Goal: Task Accomplishment & Management: Manage account settings

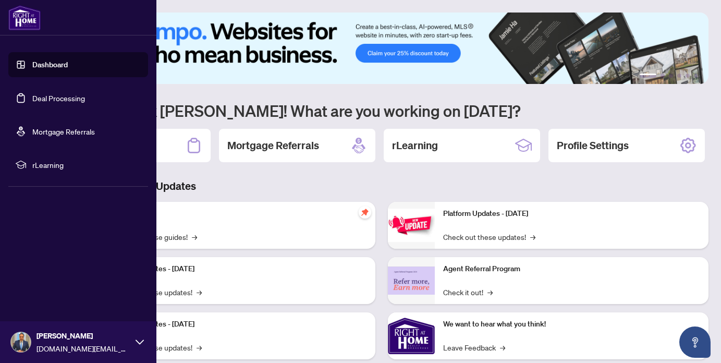
click at [58, 101] on link "Deal Processing" at bounding box center [58, 97] width 53 height 9
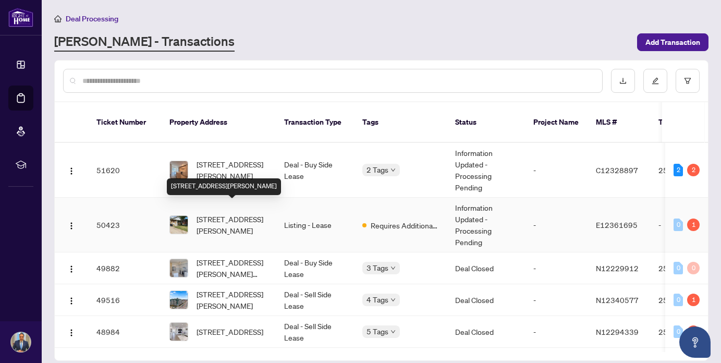
click at [253, 213] on span "[STREET_ADDRESS][PERSON_NAME]" at bounding box center [231, 224] width 71 height 23
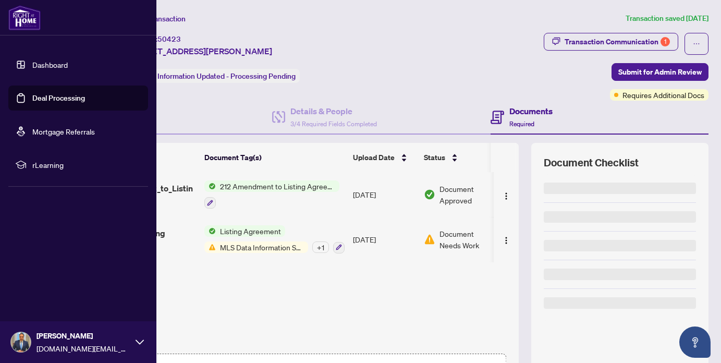
click at [43, 101] on link "Deal Processing" at bounding box center [58, 97] width 53 height 9
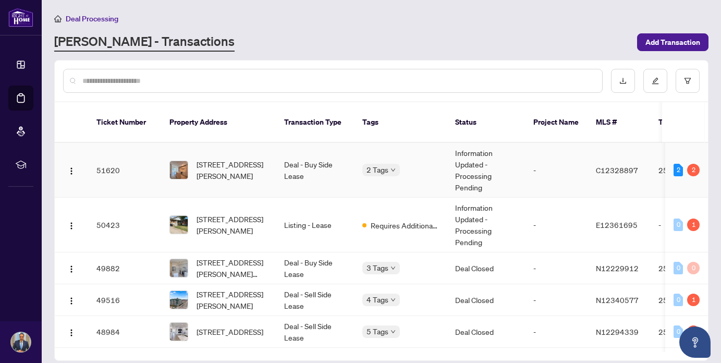
click at [280, 157] on td "Deal - Buy Side Lease" at bounding box center [315, 170] width 78 height 55
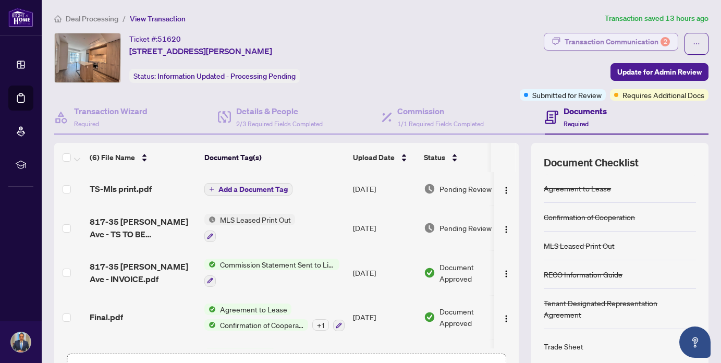
click at [642, 39] on div "Transaction Communication 2" at bounding box center [616, 41] width 105 height 17
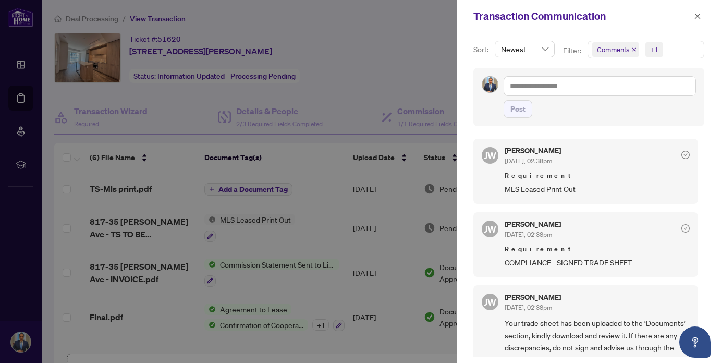
click at [408, 89] on div at bounding box center [360, 181] width 721 height 363
click at [697, 18] on icon "close" at bounding box center [696, 16] width 7 height 7
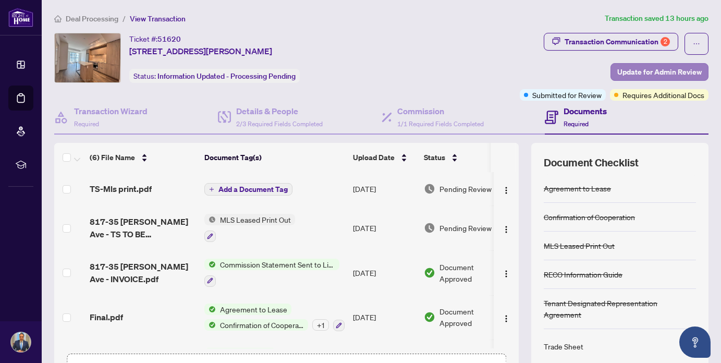
click at [636, 74] on span "Update for Admin Review" at bounding box center [659, 72] width 84 height 17
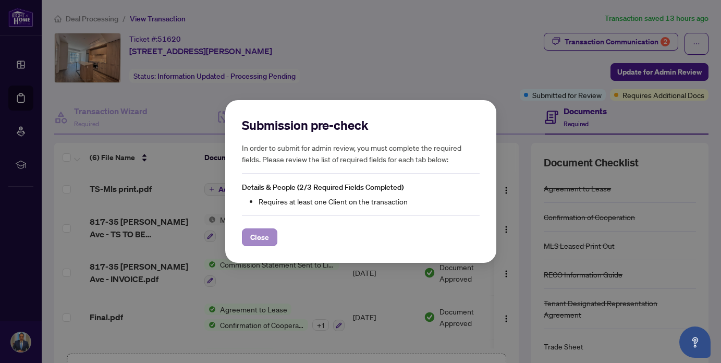
click at [251, 238] on span "Close" at bounding box center [259, 237] width 19 height 17
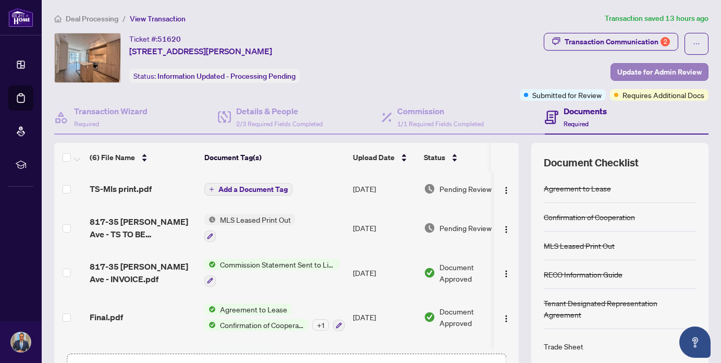
click at [647, 72] on span "Update for Admin Review" at bounding box center [659, 72] width 84 height 17
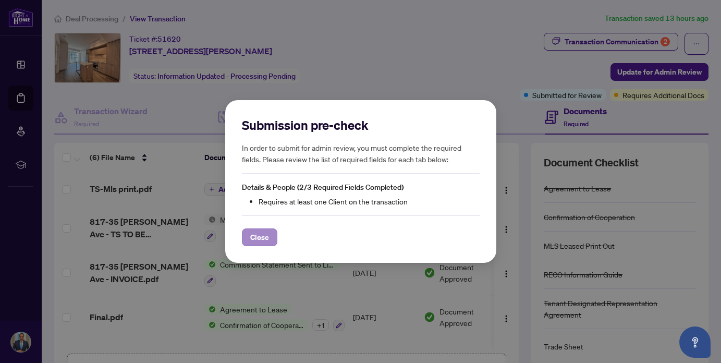
click at [268, 239] on span "Close" at bounding box center [259, 237] width 19 height 17
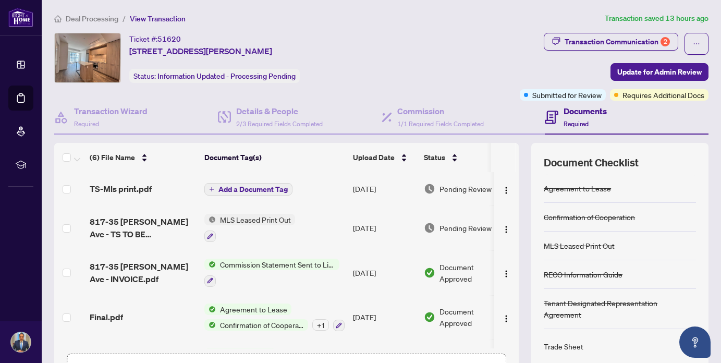
click at [262, 188] on span "Add a Document Tag" at bounding box center [252, 188] width 69 height 7
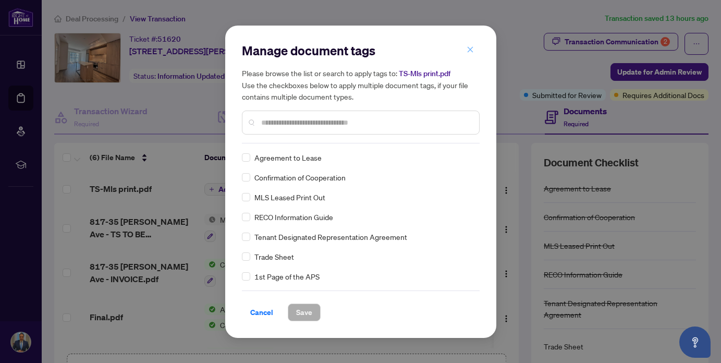
click at [467, 52] on icon "close" at bounding box center [469, 49] width 7 height 7
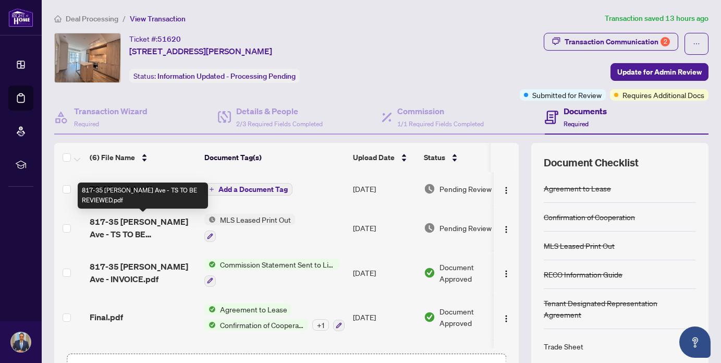
click at [133, 226] on span "817-35 [PERSON_NAME] Ave - TS TO BE REVIEWED.pdf" at bounding box center [143, 227] width 106 height 25
